Goal: Task Accomplishment & Management: Complete application form

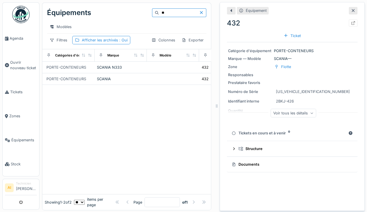
type input "*"
type input "****"
click at [170, 68] on td at bounding box center [173, 68] width 52 height 12
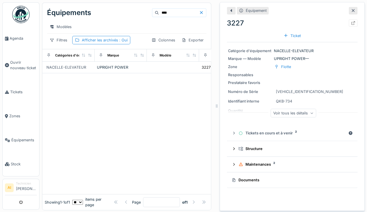
click at [283, 34] on div at bounding box center [285, 36] width 5 height 6
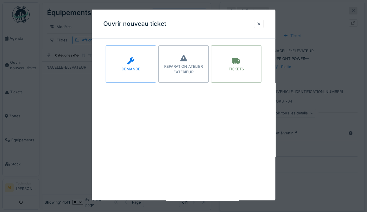
click at [241, 68] on div "TICKETS" at bounding box center [236, 69] width 15 height 6
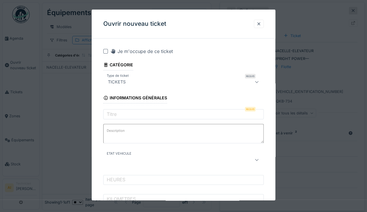
click at [111, 50] on icon at bounding box center [113, 51] width 6 height 5
click at [240, 116] on input "Titre" at bounding box center [183, 115] width 160 height 12
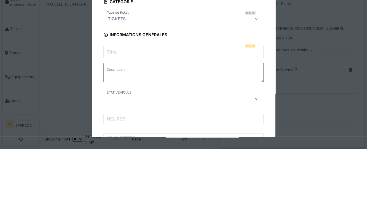
click at [240, 118] on input "Titre" at bounding box center [183, 115] width 160 height 12
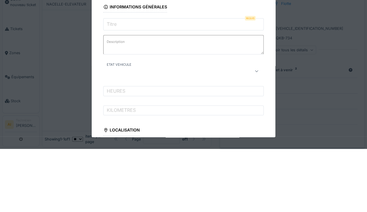
scroll to position [26, 0]
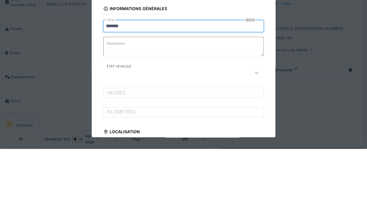
type input "*******"
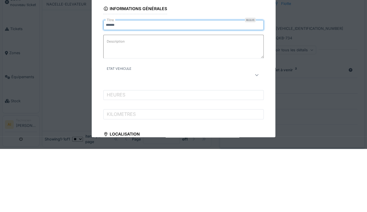
click at [162, 106] on textarea "Description" at bounding box center [183, 110] width 160 height 24
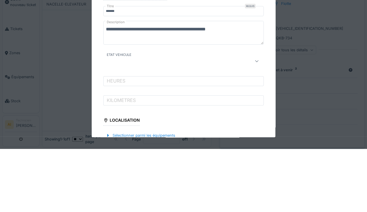
scroll to position [49, 0]
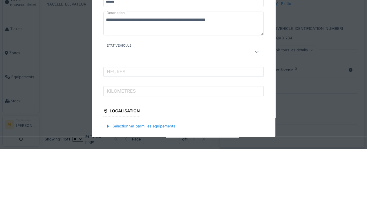
type textarea "**********"
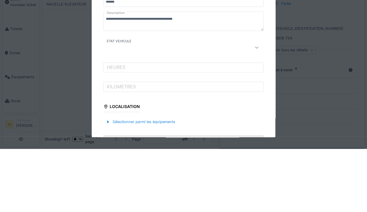
click at [257, 111] on div at bounding box center [256, 111] width 5 height 6
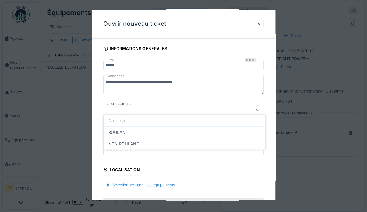
scroll to position [59, 0]
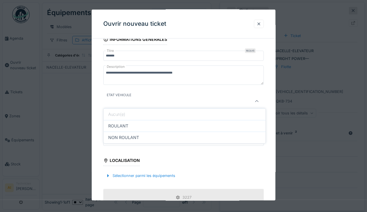
click at [193, 137] on div "NON ROULANT" at bounding box center [185, 138] width 162 height 12
type input "**********"
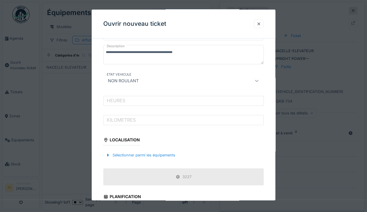
scroll to position [83, 0]
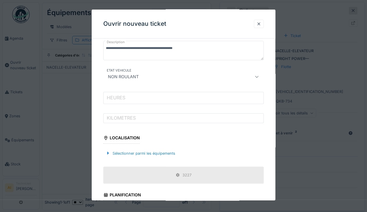
click at [244, 94] on input "HEURES" at bounding box center [183, 98] width 160 height 12
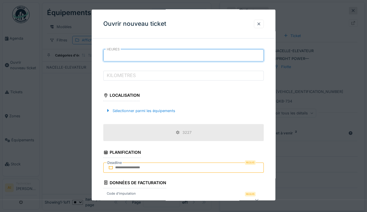
scroll to position [126, 0]
type input "*"
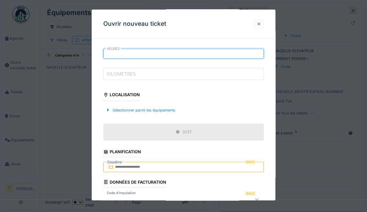
click at [245, 76] on input "KILOMETRES" at bounding box center [183, 74] width 160 height 12
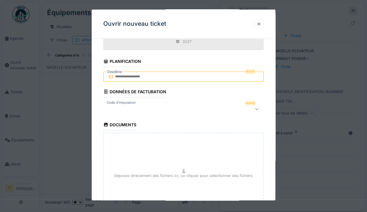
type input "*"
click at [121, 74] on input "text" at bounding box center [183, 75] width 160 height 12
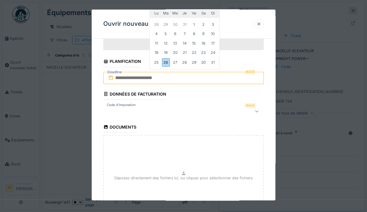
scroll to position [215, 0]
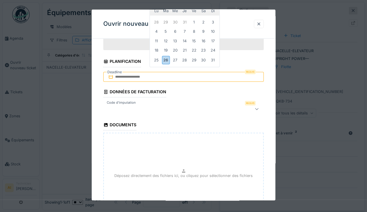
click at [166, 60] on div "26" at bounding box center [166, 60] width 8 height 8
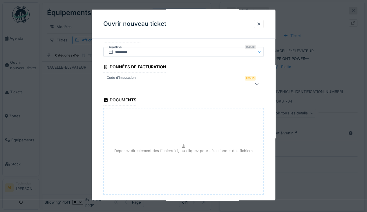
click at [259, 84] on icon at bounding box center [256, 84] width 5 height 4
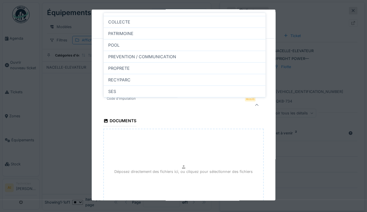
scroll to position [36, 0]
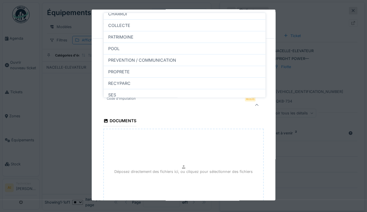
click at [211, 34] on div "PATRIMOINE" at bounding box center [185, 37] width 162 height 12
type input "****"
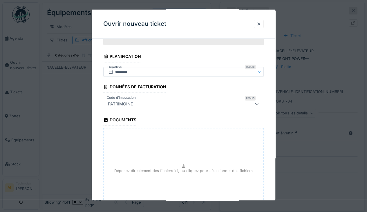
scroll to position [271, 0]
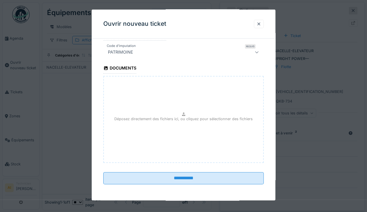
click at [223, 181] on input "**********" at bounding box center [183, 178] width 160 height 12
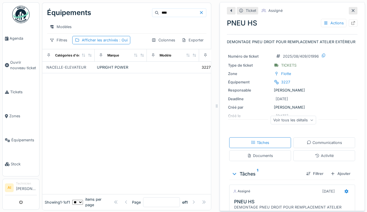
click at [349, 20] on div at bounding box center [353, 22] width 9 height 7
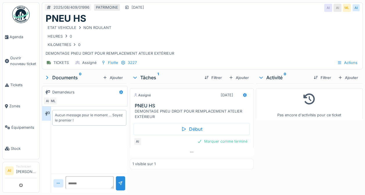
click at [133, 76] on icon at bounding box center [135, 78] width 5 height 6
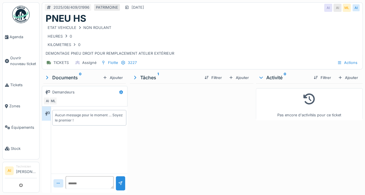
click at [133, 77] on icon at bounding box center [135, 77] width 6 height 5
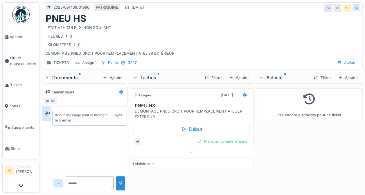
click at [338, 79] on div at bounding box center [340, 78] width 5 height 6
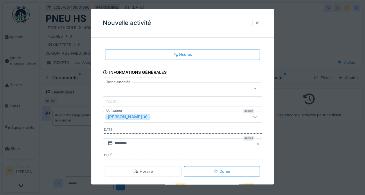
click at [259, 27] on div at bounding box center [257, 23] width 10 height 8
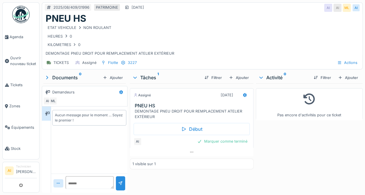
click at [26, 125] on span "Équipements" at bounding box center [24, 128] width 26 height 6
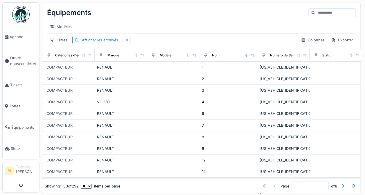
click at [321, 10] on input at bounding box center [335, 13] width 40 height 8
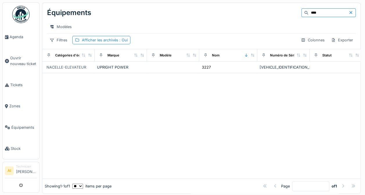
type input "****"
click at [308, 70] on td "[VEHICLE_IDENTIFICATION_NUMBER]" at bounding box center [283, 68] width 52 height 12
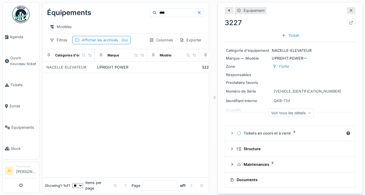
scroll to position [6, 0]
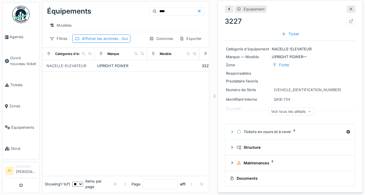
click at [318, 129] on div "Tickets en cours et à venir 3" at bounding box center [289, 132] width 107 height 6
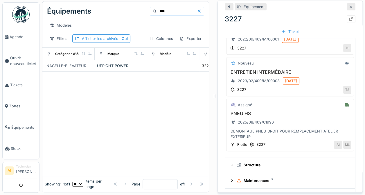
scroll to position [124, 0]
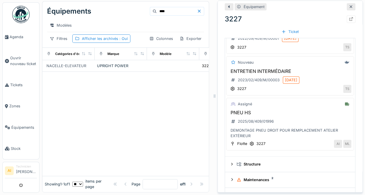
click at [267, 77] on div "2023/02/409/M/00003" at bounding box center [255, 80] width 53 height 7
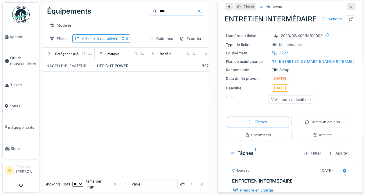
scroll to position [14, 0]
click at [300, 103] on div "Voir tous les détails" at bounding box center [291, 99] width 46 height 8
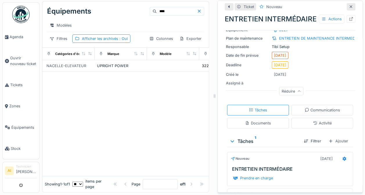
scroll to position [56, 0]
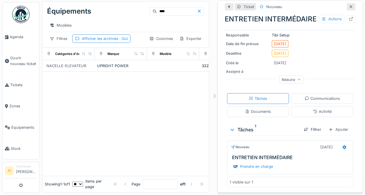
click at [325, 144] on div "20/02/2023" at bounding box center [326, 147] width 17 height 7
click at [336, 161] on div "Prendre en charge" at bounding box center [290, 167] width 126 height 12
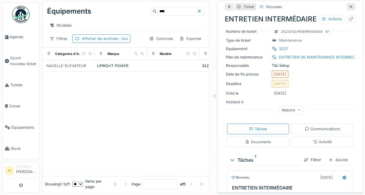
scroll to position [0, 0]
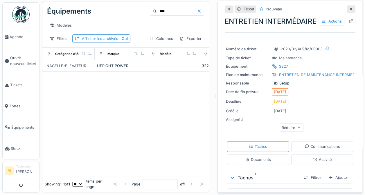
click at [227, 7] on icon at bounding box center [229, 9] width 5 height 4
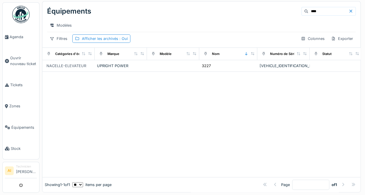
click at [331, 61] on td at bounding box center [335, 66] width 52 height 12
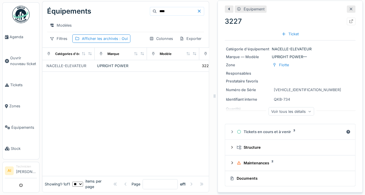
click at [332, 129] on div "Tickets en cours et à venir 3" at bounding box center [289, 132] width 107 height 6
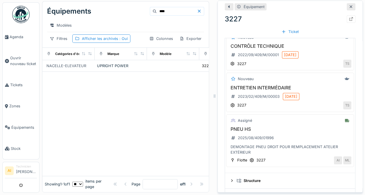
scroll to position [104, 0]
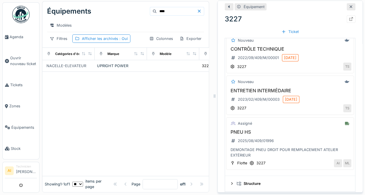
click at [299, 96] on div "20/02/2023" at bounding box center [290, 99] width 17 height 7
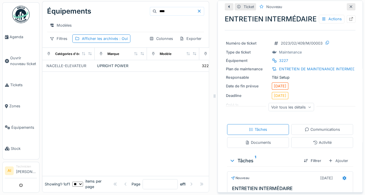
scroll to position [7, 0]
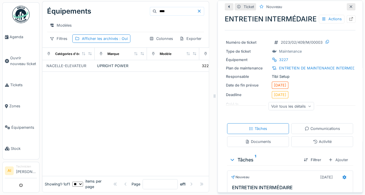
click at [300, 110] on div "Voir tous les détails" at bounding box center [291, 106] width 46 height 8
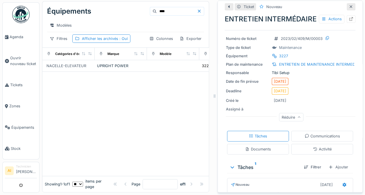
scroll to position [10, 0]
click at [338, 105] on div "Créé le 20/02/2024" at bounding box center [290, 101] width 128 height 7
click at [339, 117] on div "Réduire" at bounding box center [291, 119] width 131 height 19
click at [295, 121] on div "Réduire" at bounding box center [291, 118] width 24 height 8
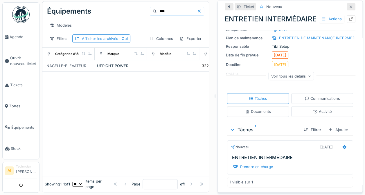
scroll to position [0, 0]
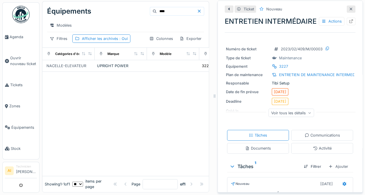
click at [228, 8] on icon at bounding box center [229, 9] width 2 height 3
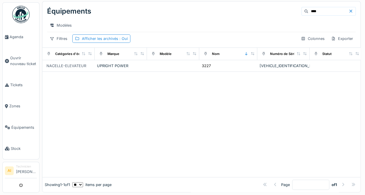
click at [307, 64] on div "[VEHICLE_IDENTIFICATION_NUMBER]" at bounding box center [283, 66] width 48 height 6
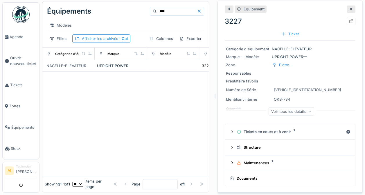
click at [278, 129] on div "Tickets en cours et à venir 3" at bounding box center [289, 132] width 107 height 6
